Goal: Use online tool/utility: Utilize a website feature to perform a specific function

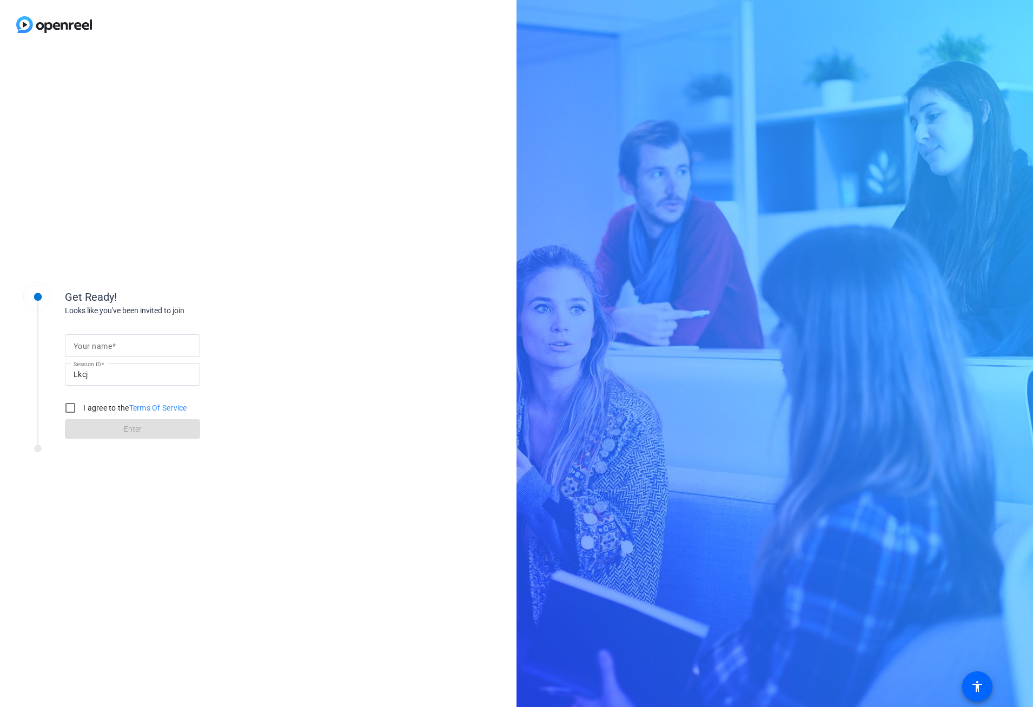
click at [104, 344] on mat-label "Your name" at bounding box center [93, 346] width 38 height 9
click at [104, 344] on input "Your name" at bounding box center [133, 345] width 118 height 13
type input "[PERSON_NAME]"
click at [69, 407] on input "I agree to the Terms Of Service" at bounding box center [70, 408] width 22 height 22
checkbox input "true"
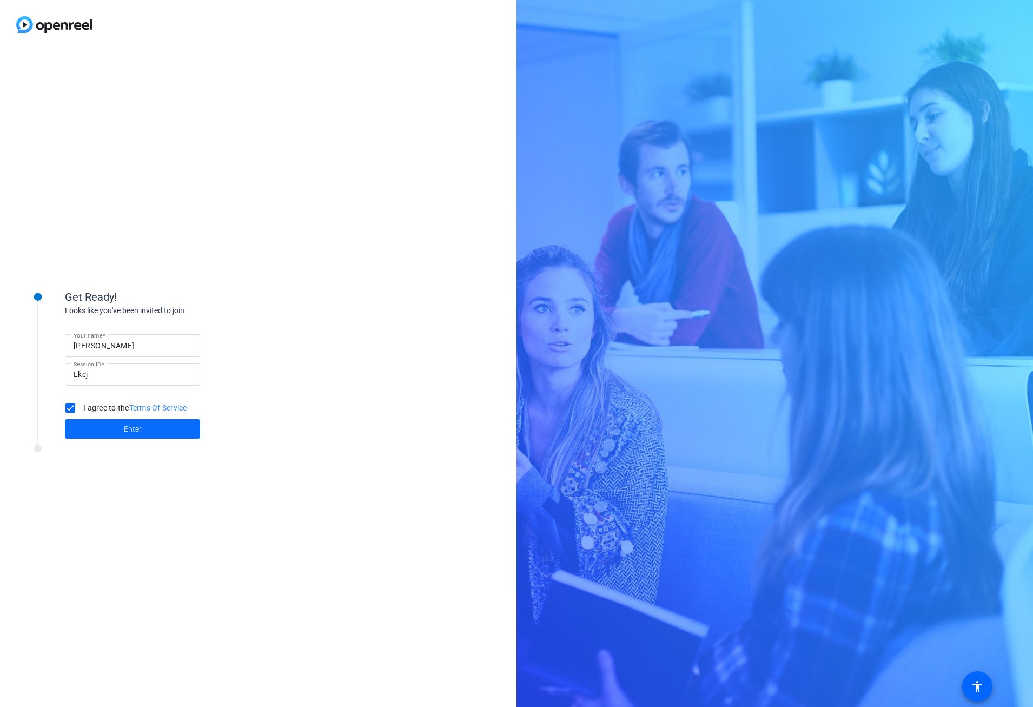
click at [115, 426] on span at bounding box center [132, 429] width 135 height 26
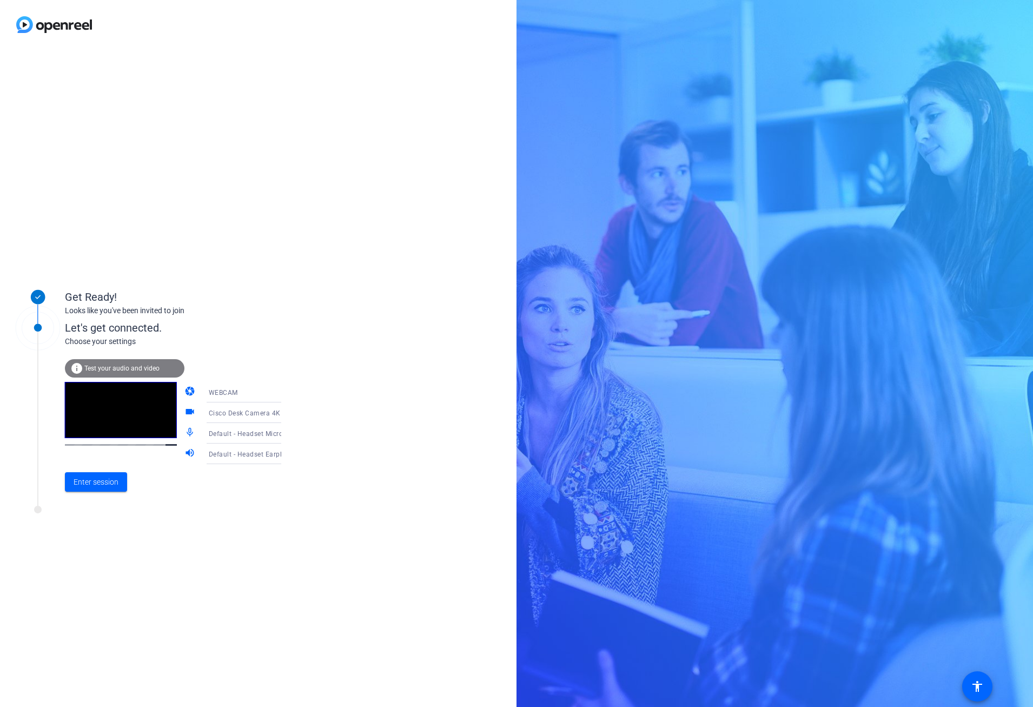
click at [285, 435] on icon at bounding box center [291, 433] width 13 height 13
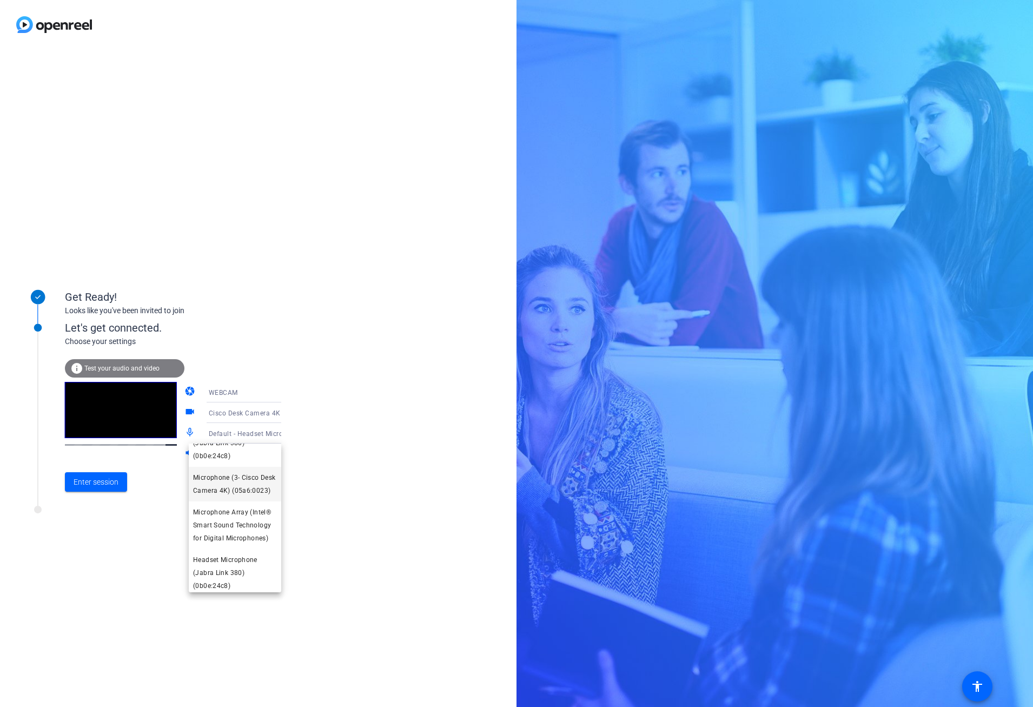
scroll to position [102, 0]
click at [253, 529] on span "Microphone Array (Intel® Smart Sound Technology for Digital Microphones)" at bounding box center [235, 520] width 84 height 39
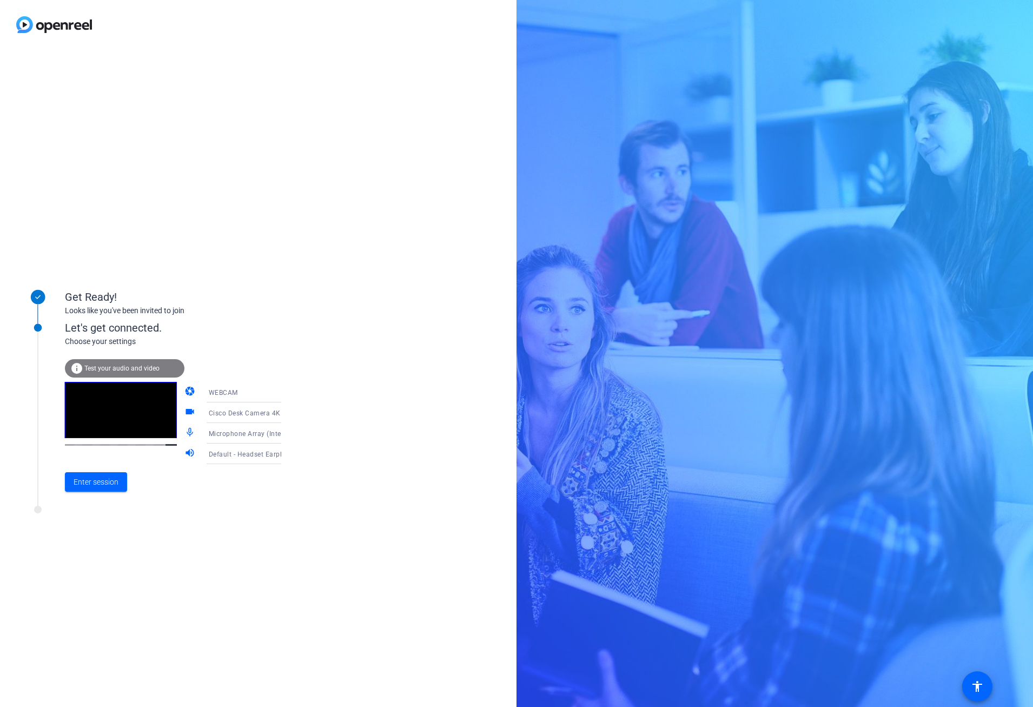
click at [251, 456] on span "Default - Headset Earphone (Jabra Link 380) (0b0e:24c8)" at bounding box center [300, 453] width 182 height 9
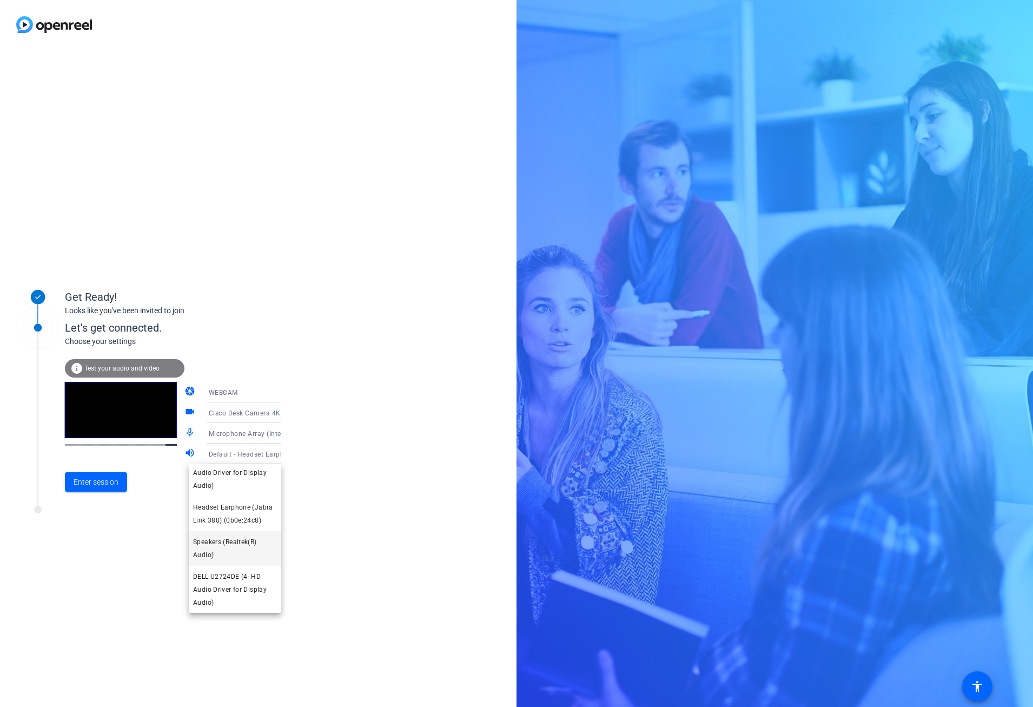
scroll to position [111, 0]
click at [248, 578] on span "DELL U2724DE (4- HD Audio Driver for Display Audio)" at bounding box center [235, 588] width 84 height 39
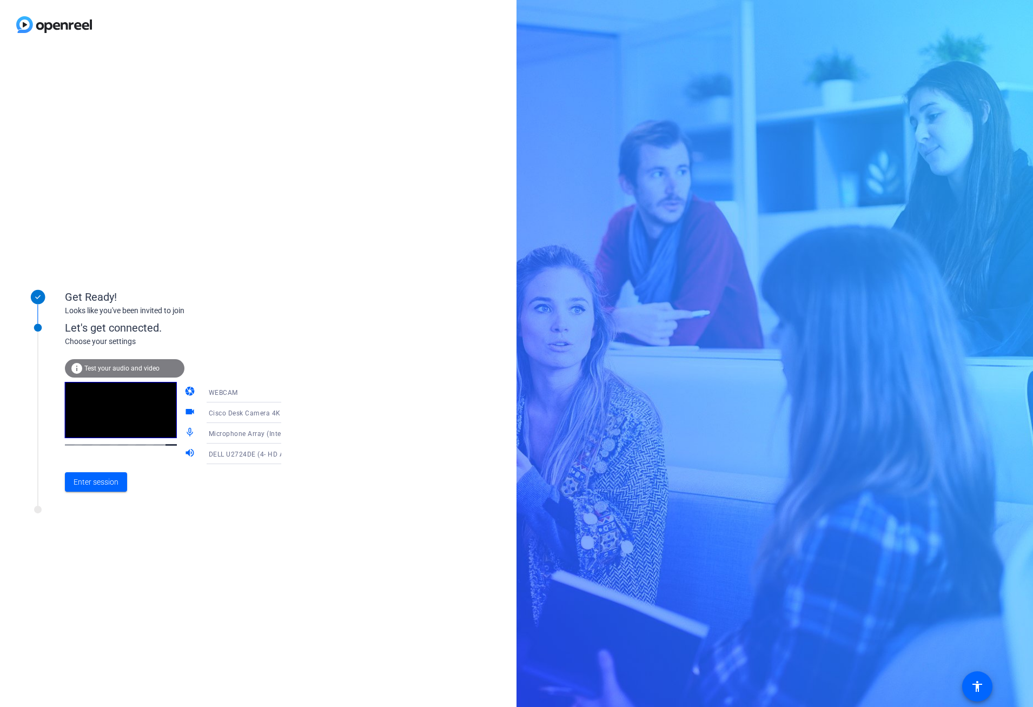
click at [285, 455] on icon at bounding box center [291, 453] width 13 height 13
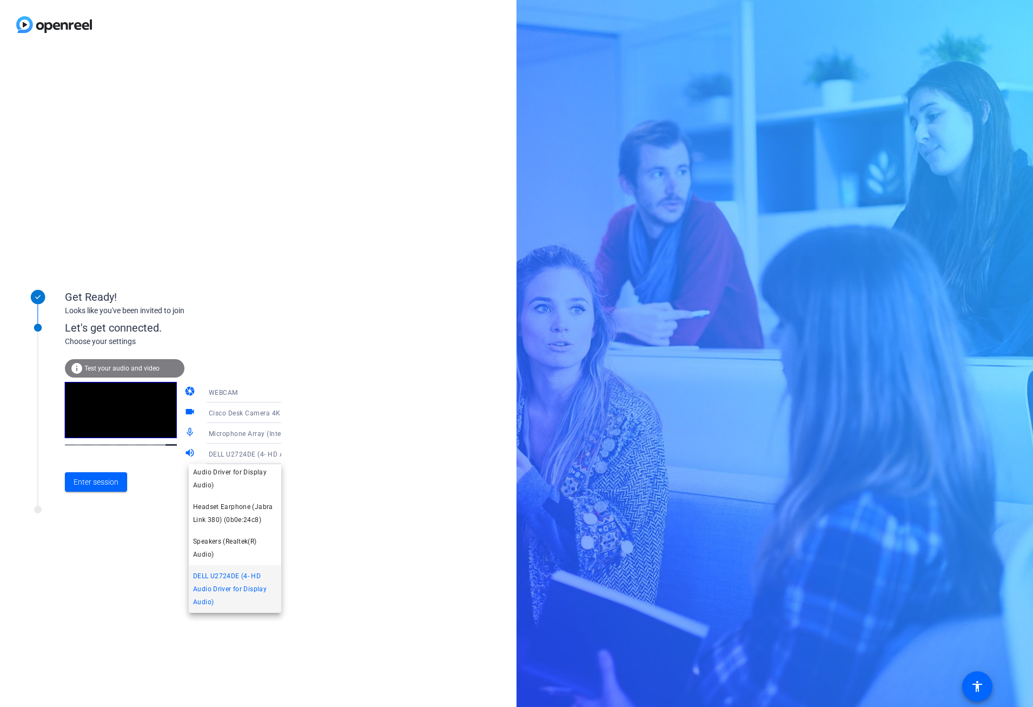
click at [177, 451] on div at bounding box center [516, 353] width 1033 height 707
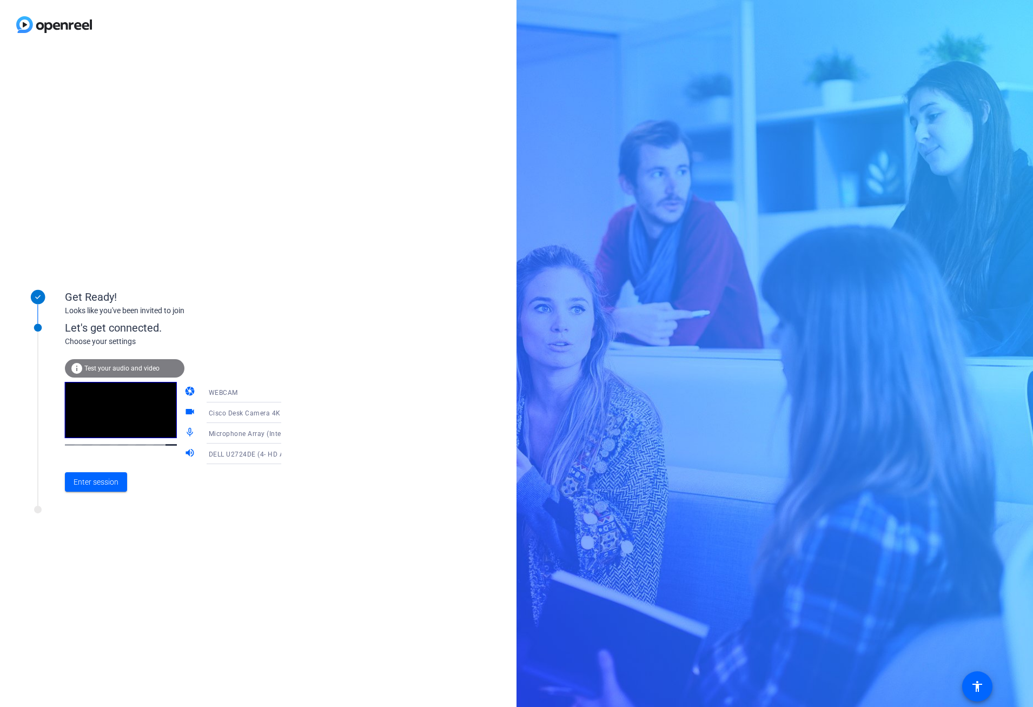
click at [185, 412] on mat-icon "videocam" at bounding box center [190, 412] width 13 height 13
click at [257, 413] on span "Cisco Desk Camera 4K (05a6:0023)" at bounding box center [265, 412] width 113 height 9
click at [257, 413] on div at bounding box center [516, 353] width 1033 height 707
click at [249, 430] on span "Microphone Array (Intel® Smart Sound Technology for Digital Microphones)" at bounding box center [329, 433] width 240 height 9
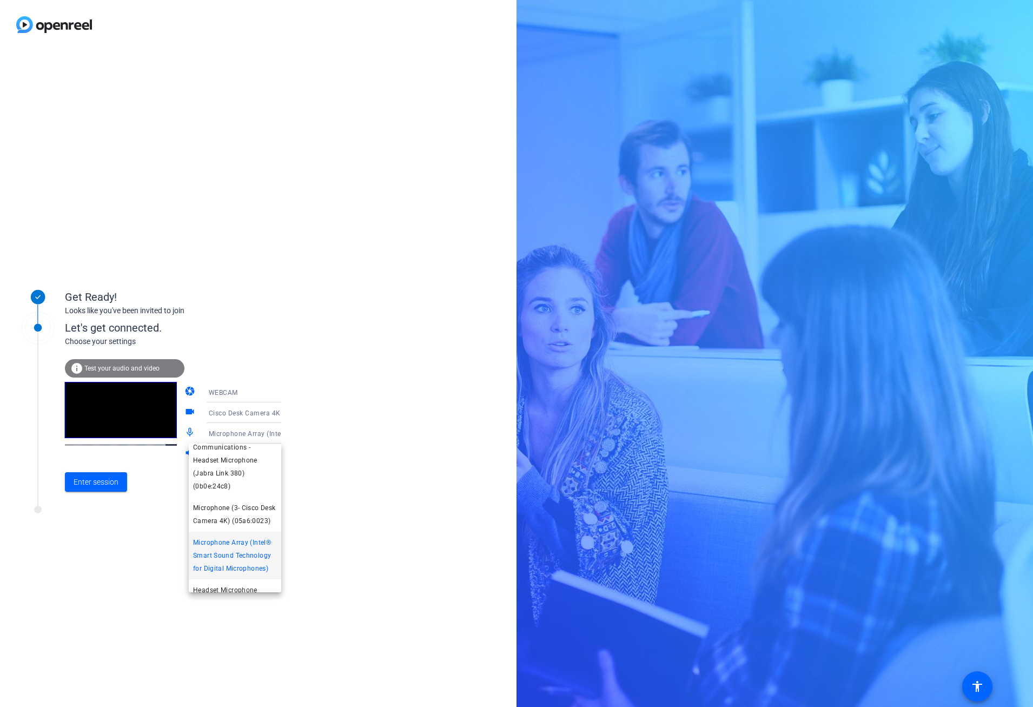
click at [241, 573] on span "Microphone Array (Intel® Smart Sound Technology for Digital Microphones)" at bounding box center [235, 555] width 84 height 39
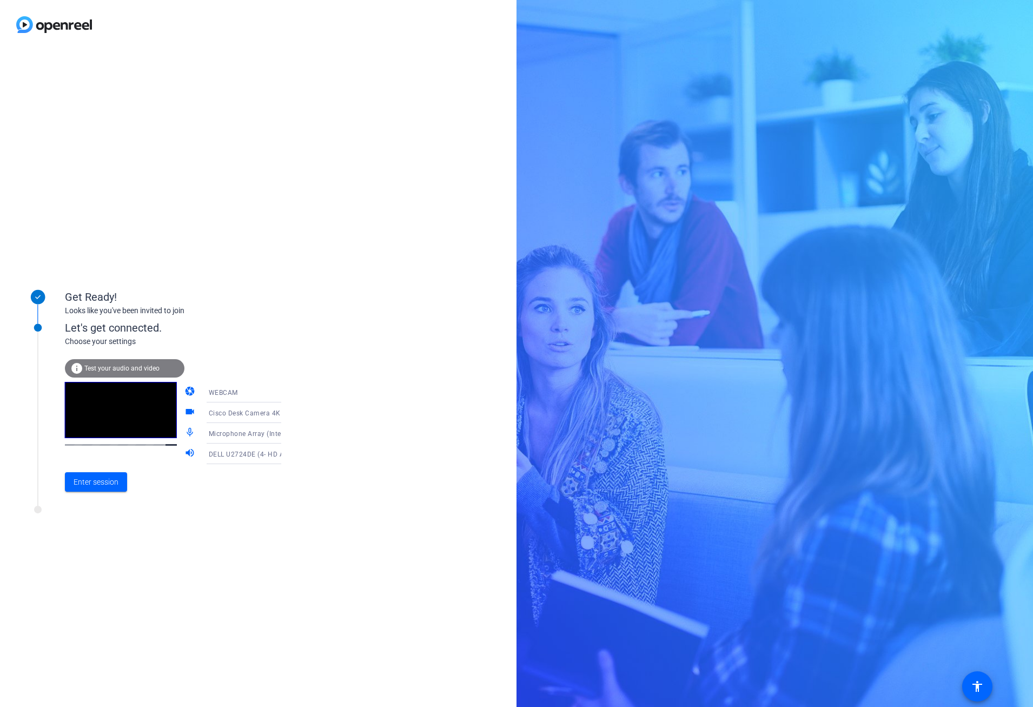
click at [251, 458] on div "DELL U2724DE (4- HD Audio Driver for Display Audio)" at bounding box center [249, 454] width 81 height 14
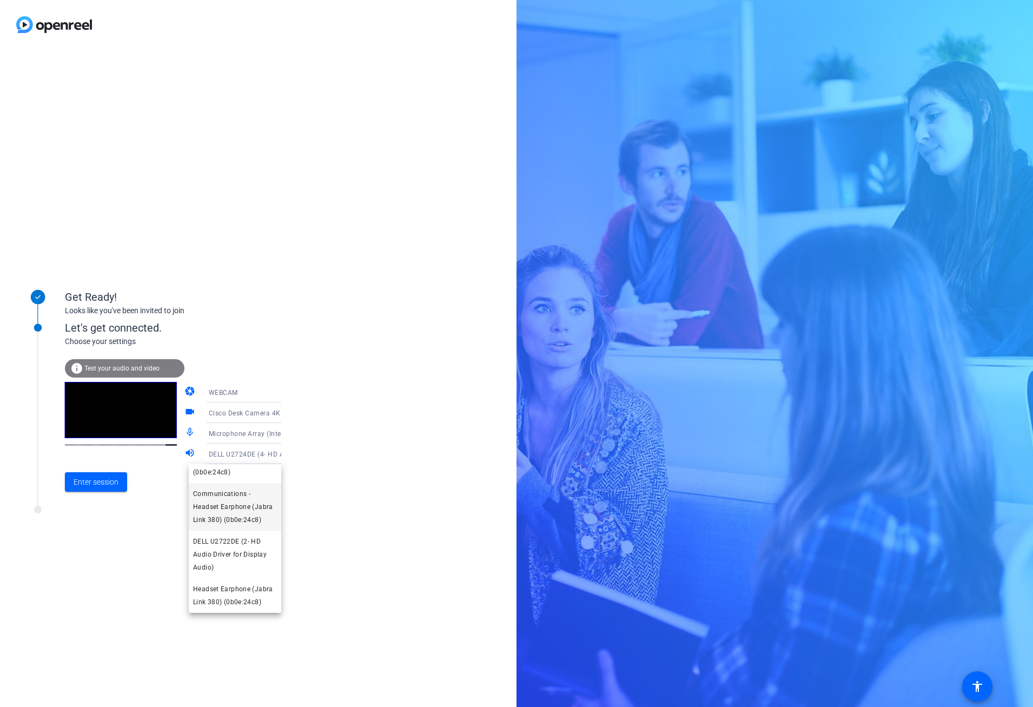
scroll to position [54, 0]
click at [252, 536] on span "DELL U2722DE (2- HD Audio Driver for Display Audio)" at bounding box center [235, 528] width 84 height 39
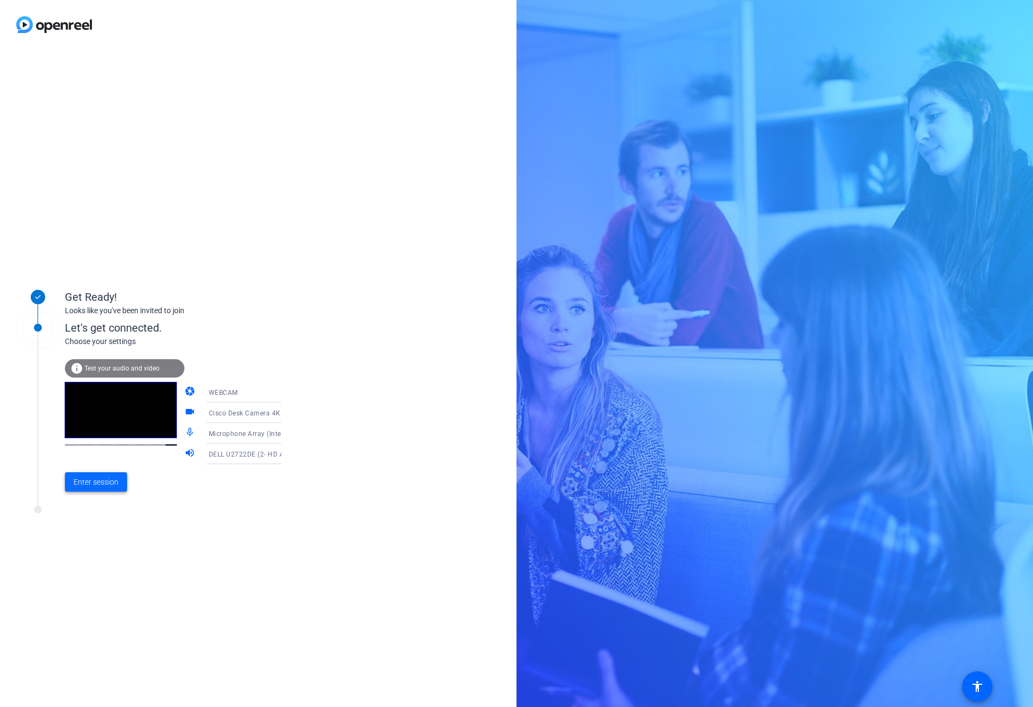
click at [88, 486] on span "Enter session" at bounding box center [96, 481] width 45 height 11
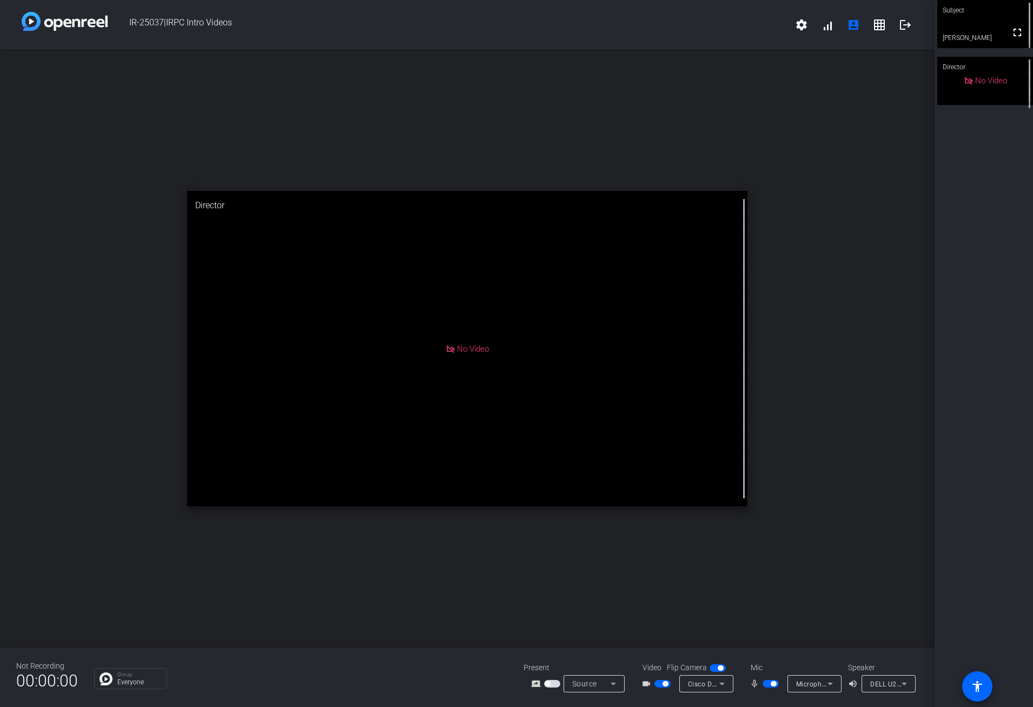
click at [903, 683] on icon at bounding box center [903, 683] width 5 height 3
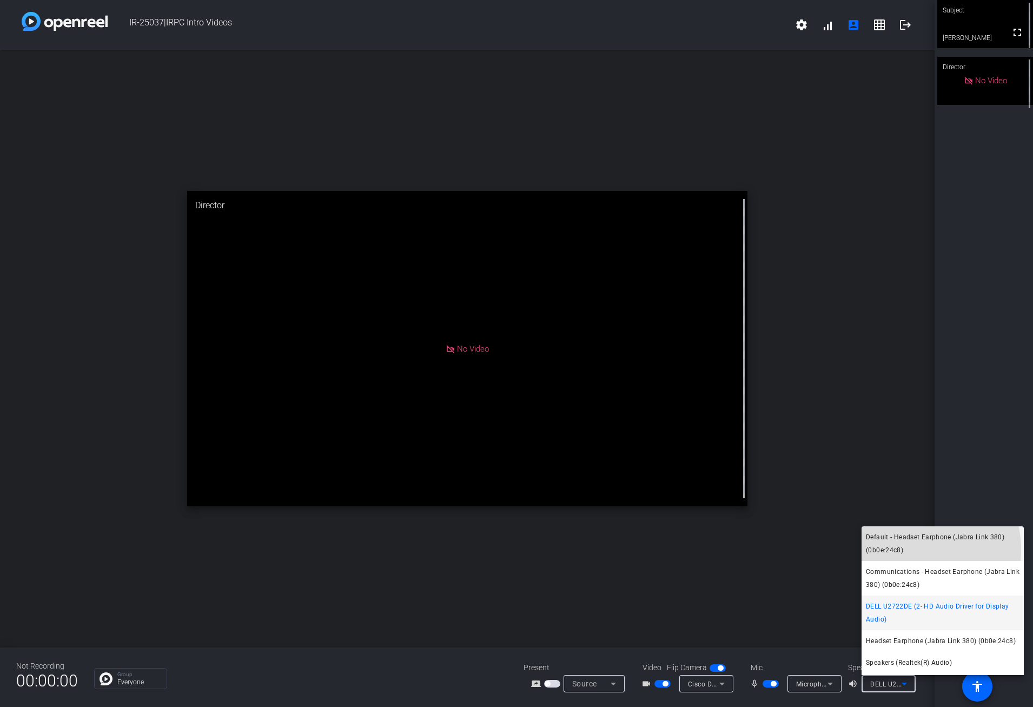
click at [906, 550] on span "Default - Headset Earphone (Jabra Link 380) (0b0e:24c8)" at bounding box center [943, 543] width 154 height 26
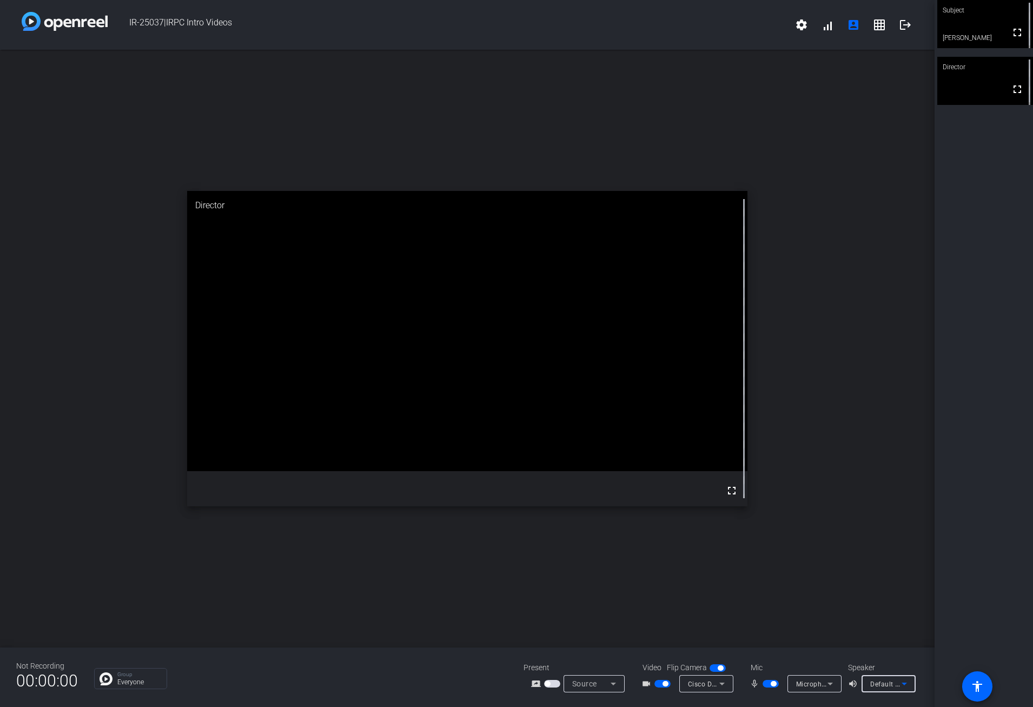
click at [907, 686] on icon at bounding box center [903, 683] width 13 height 13
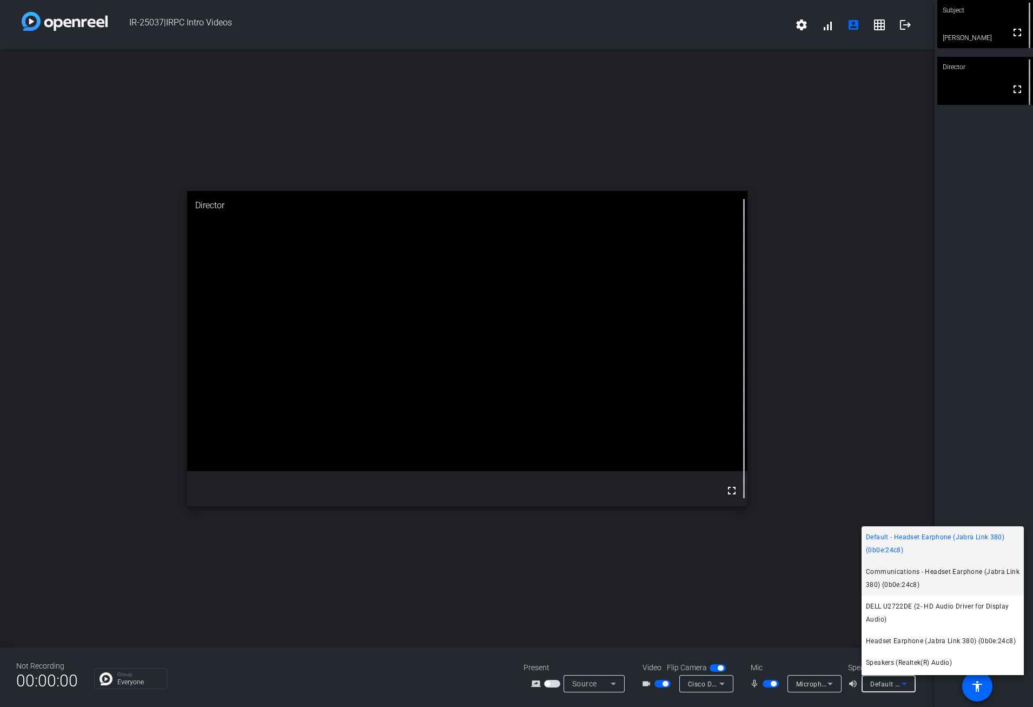
click at [895, 577] on span "Communications - Headset Earphone (Jabra Link 380) (0b0e:24c8)" at bounding box center [943, 578] width 154 height 26
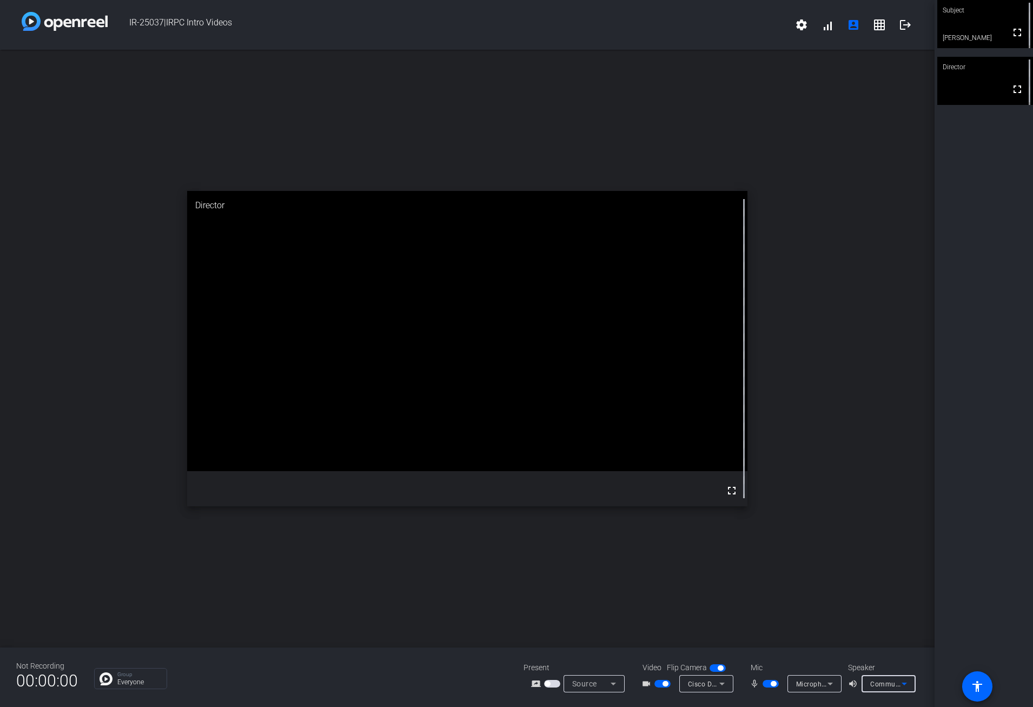
click at [908, 682] on icon at bounding box center [903, 683] width 13 height 13
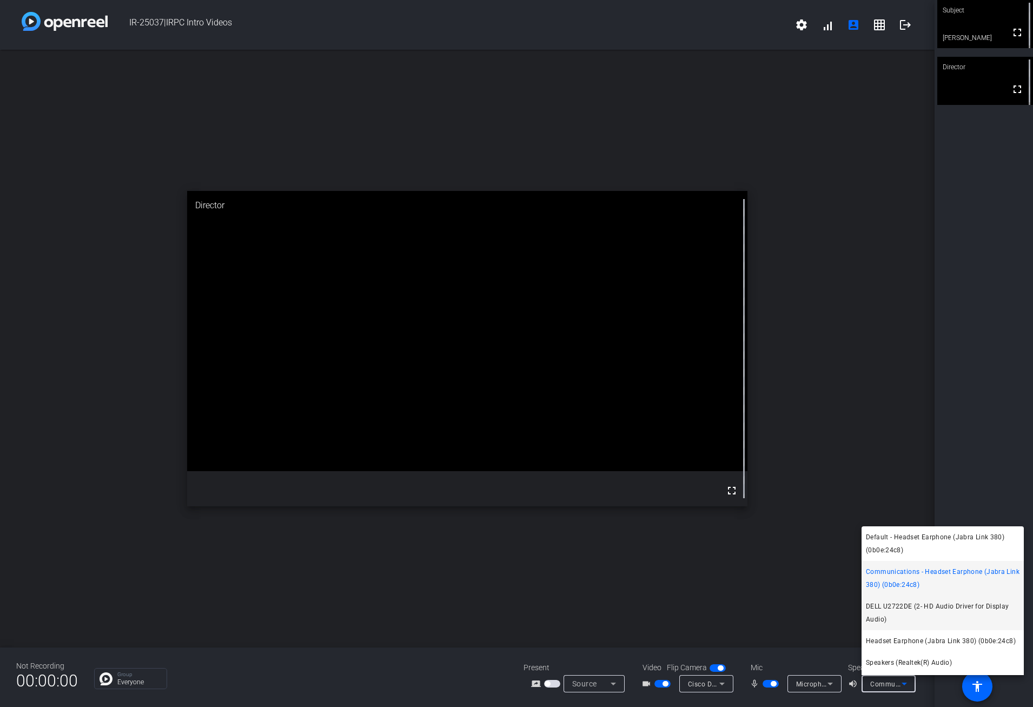
click at [919, 621] on span "DELL U2722DE (2- HD Audio Driver for Display Audio)" at bounding box center [943, 613] width 154 height 26
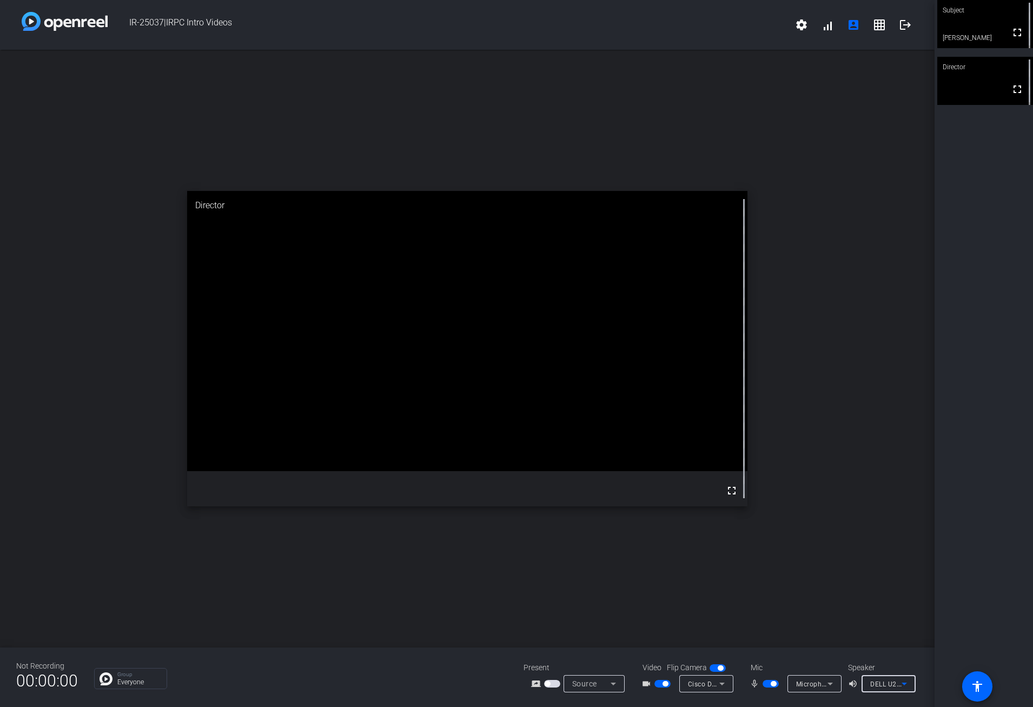
click at [907, 681] on icon at bounding box center [903, 683] width 13 height 13
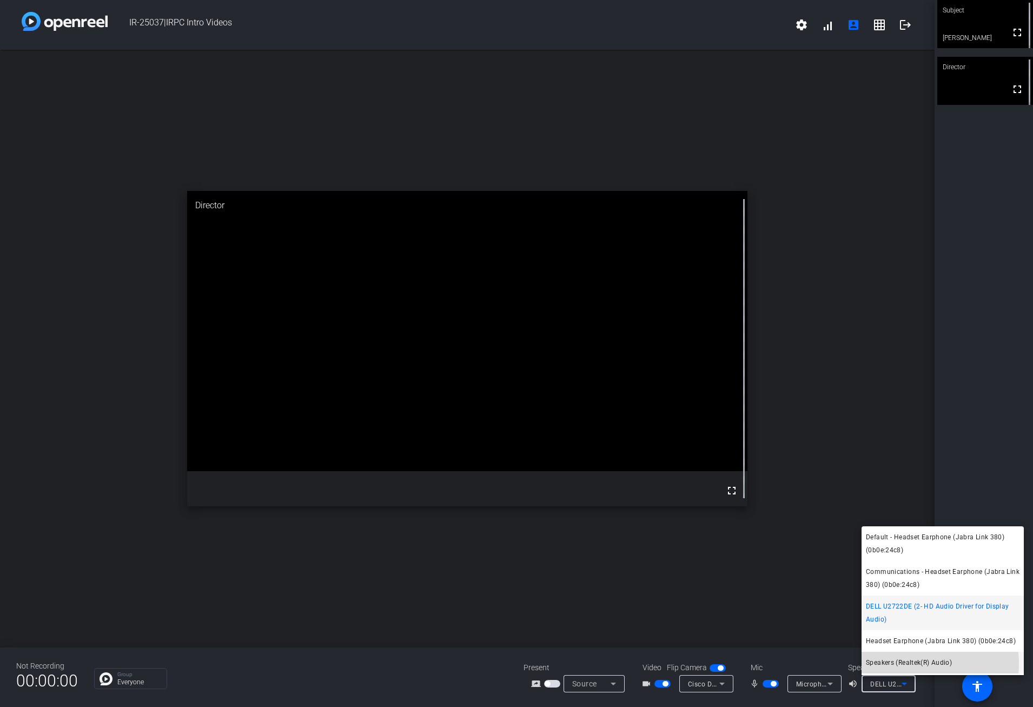
click at [909, 663] on span "Speakers (Realtek(R) Audio)" at bounding box center [909, 662] width 86 height 13
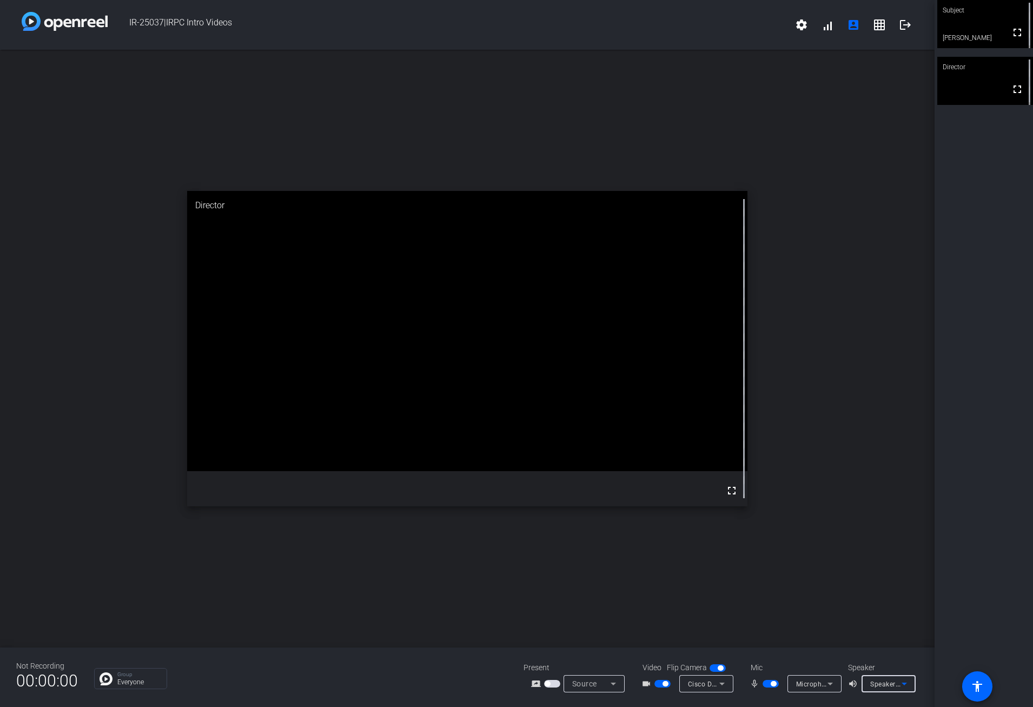
click at [906, 684] on icon at bounding box center [903, 683] width 13 height 13
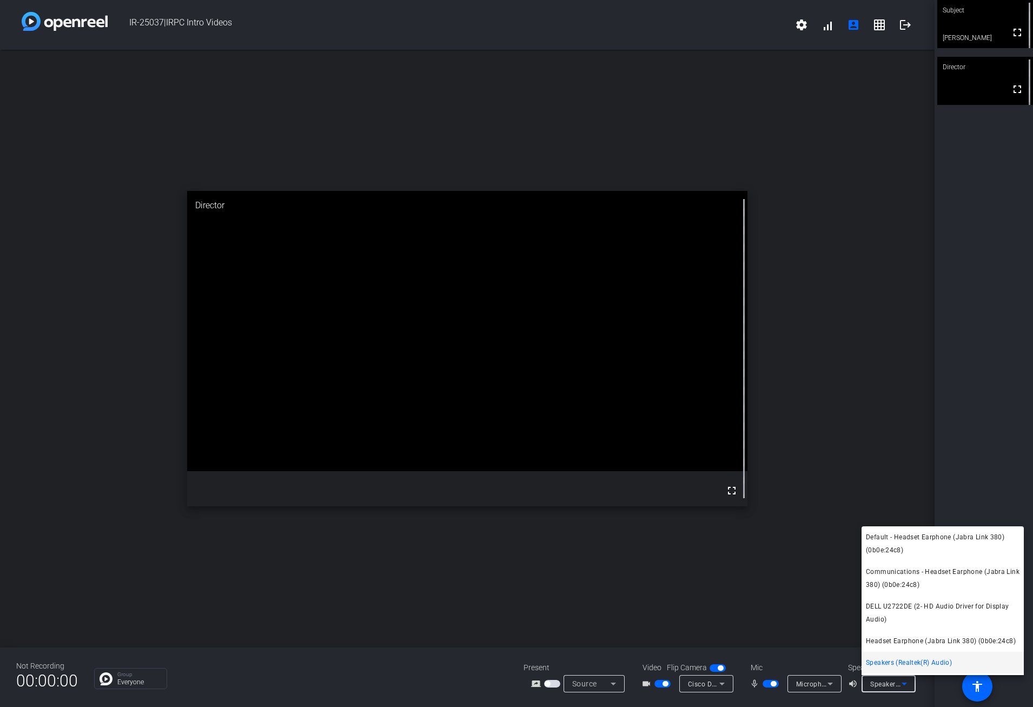
click at [836, 682] on div at bounding box center [516, 353] width 1033 height 707
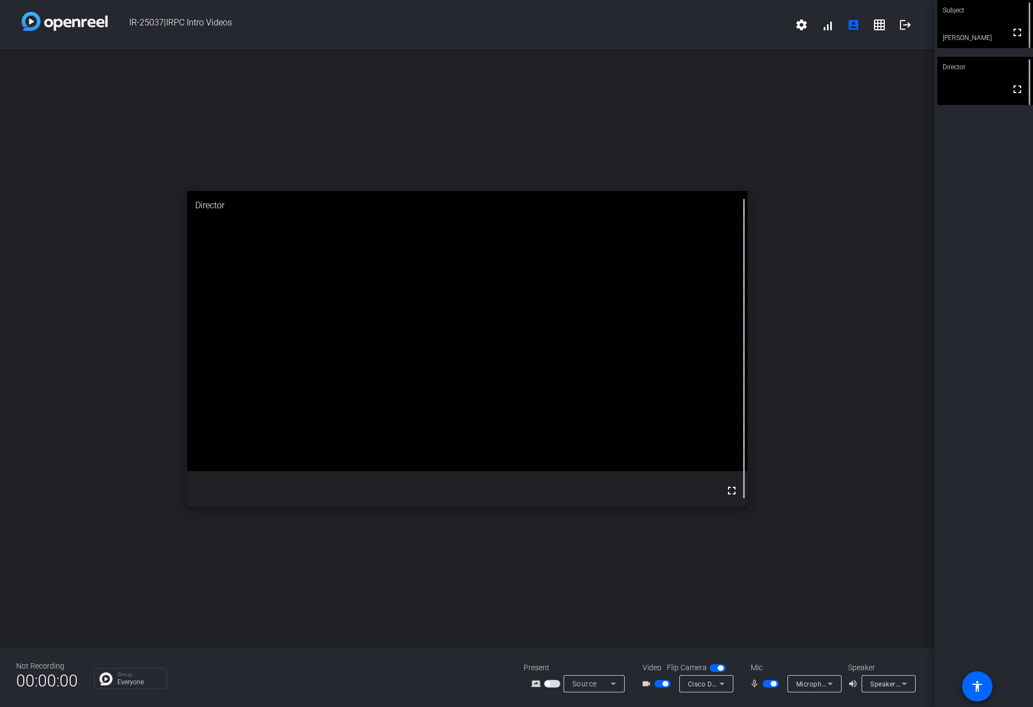
click at [834, 682] on icon at bounding box center [829, 683] width 13 height 13
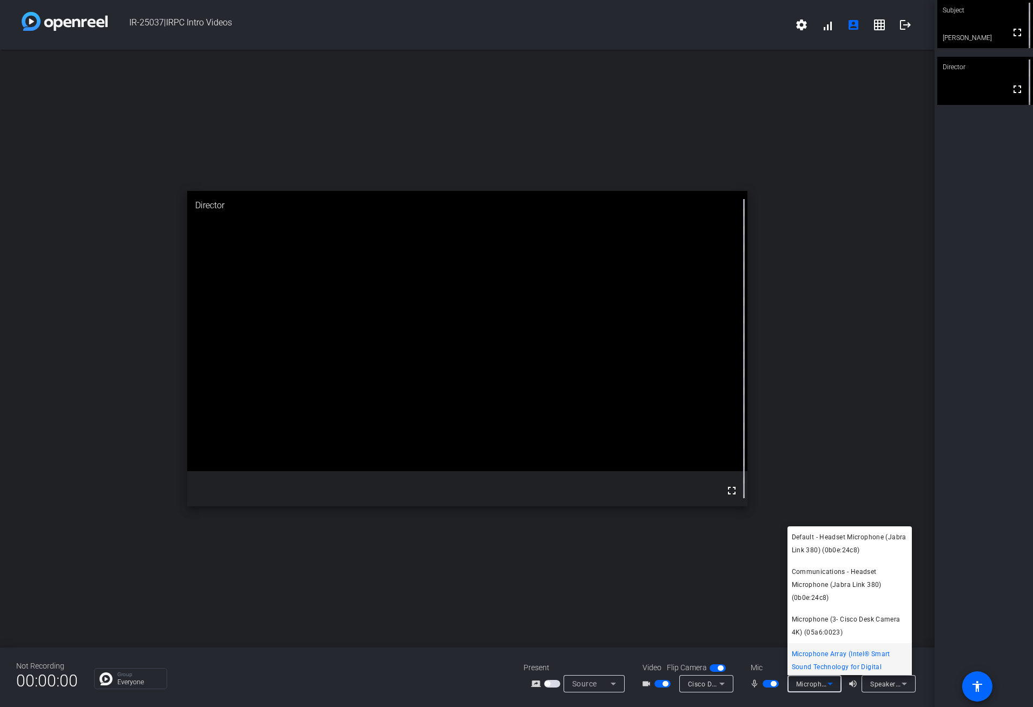
scroll to position [16, 0]
click at [707, 580] on div at bounding box center [516, 353] width 1033 height 707
